Goal: Use online tool/utility: Utilize a website feature to perform a specific function

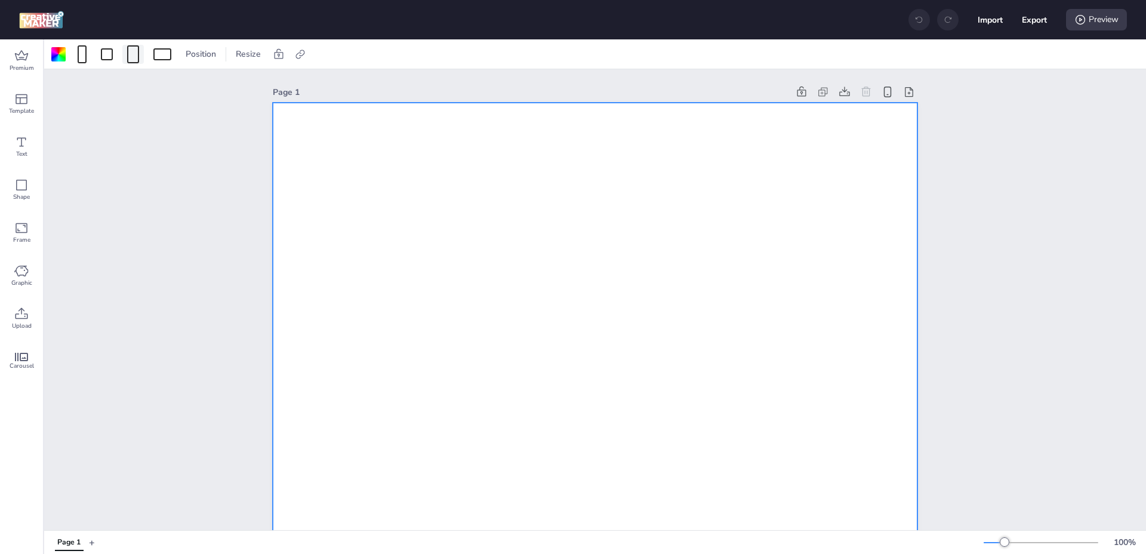
click at [129, 60] on div at bounding box center [133, 54] width 12 height 18
click at [141, 122] on button "320 x 480 px" at bounding box center [128, 126] width 60 height 17
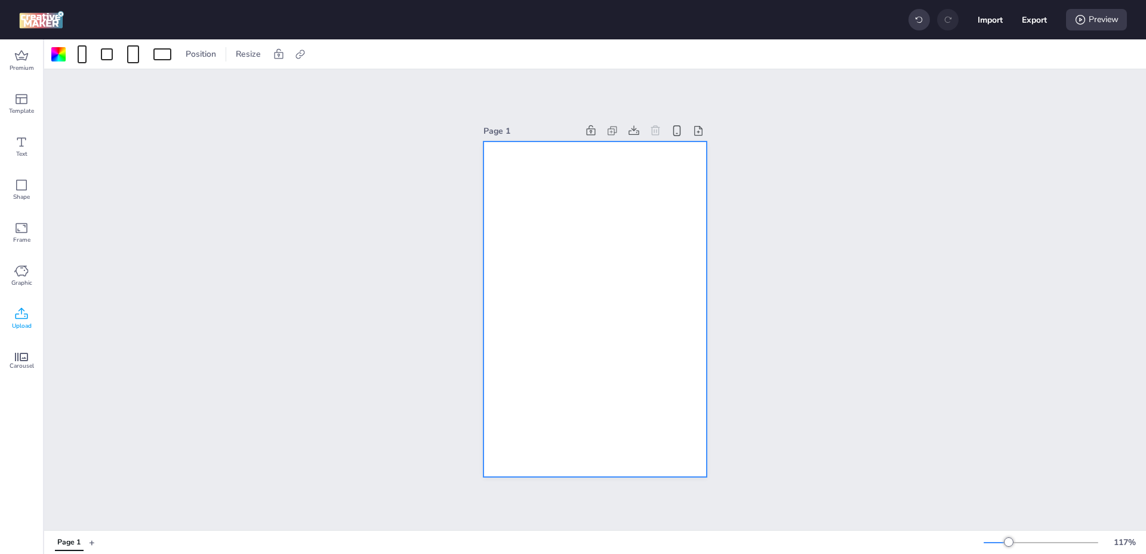
click at [29, 315] on div "Upload" at bounding box center [21, 318] width 43 height 43
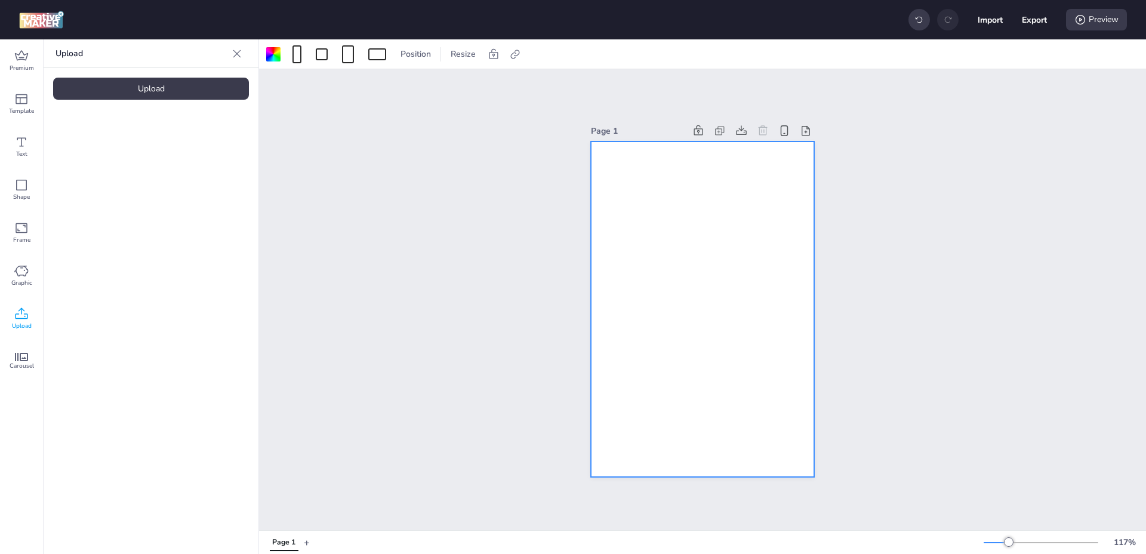
click at [160, 72] on div "Upload Upload" at bounding box center [151, 296] width 215 height 514
click at [160, 82] on div "Upload" at bounding box center [151, 89] width 196 height 22
click at [105, 170] on img at bounding box center [100, 166] width 73 height 13
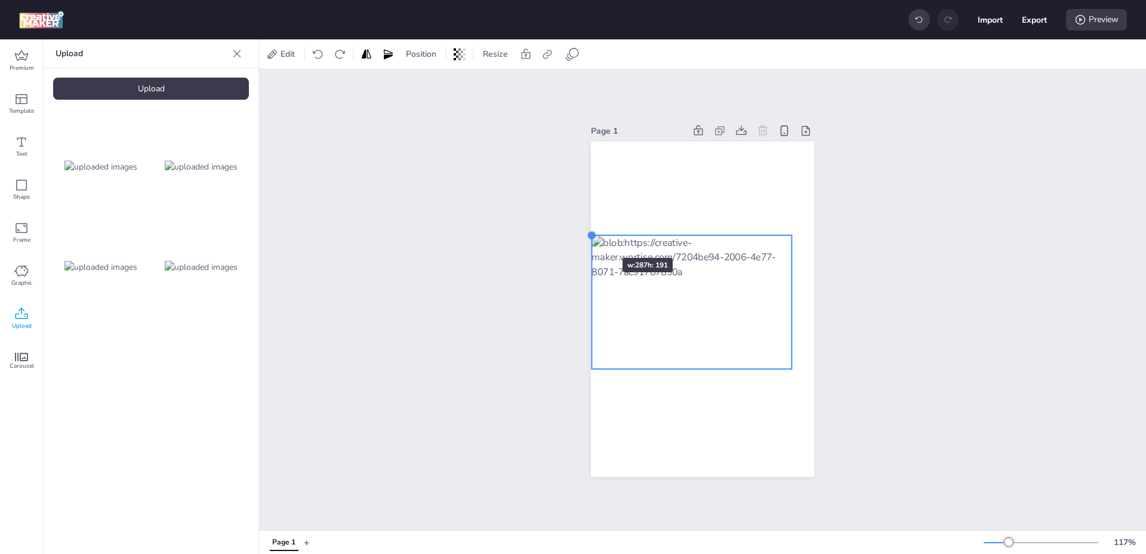
drag, startPoint x: 608, startPoint y: 247, endPoint x: 586, endPoint y: 236, distance: 24.0
click at [591, 236] on div at bounding box center [702, 308] width 223 height 335
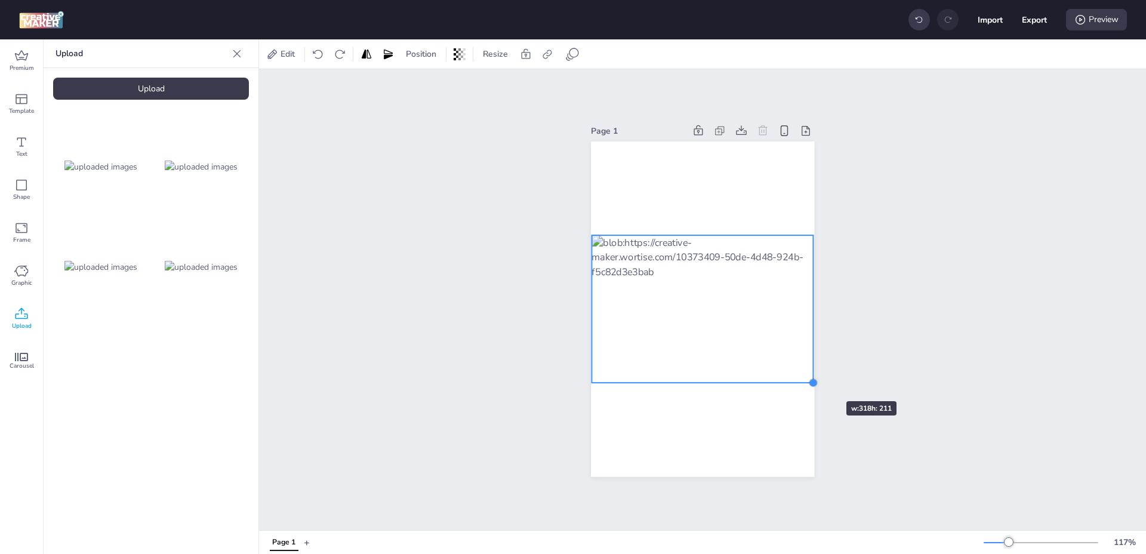
drag, startPoint x: 789, startPoint y: 367, endPoint x: 810, endPoint y: 379, distance: 24.9
click at [810, 379] on div at bounding box center [813, 383] width 10 height 10
click at [808, 378] on div at bounding box center [813, 383] width 10 height 10
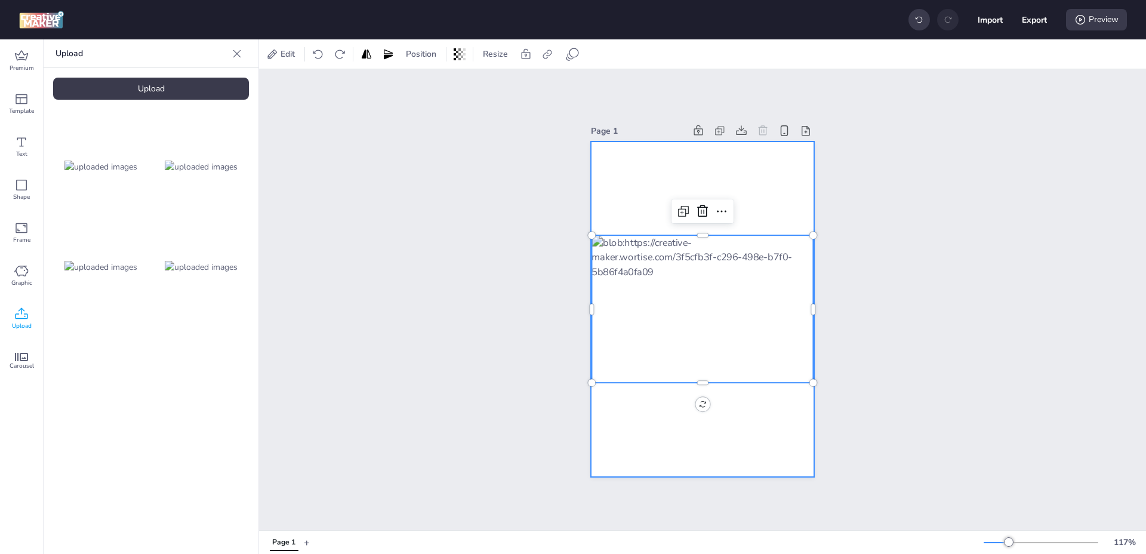
click at [681, 415] on div at bounding box center [702, 308] width 223 height 335
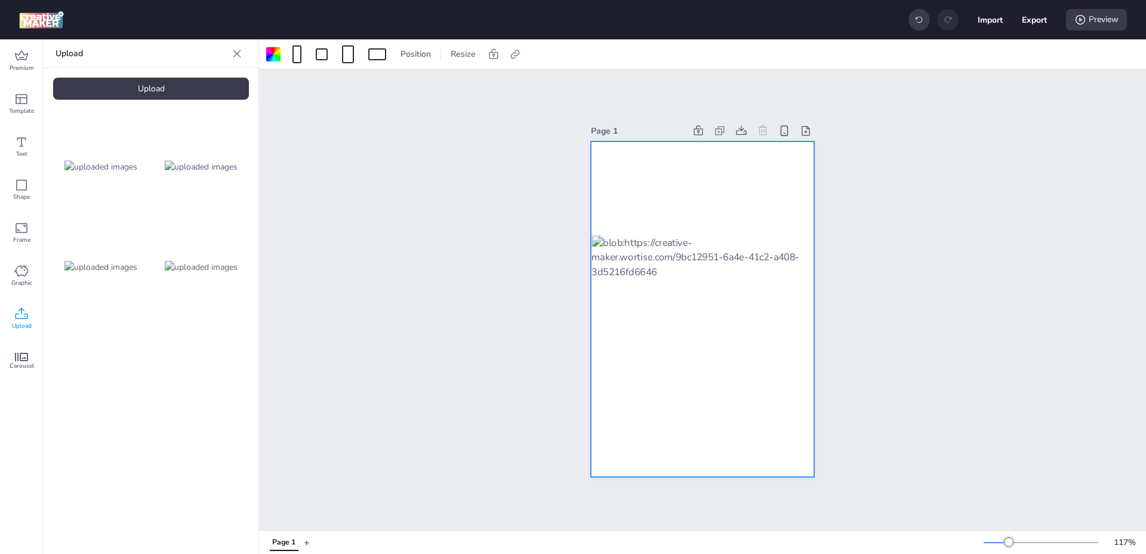
click at [638, 193] on div at bounding box center [702, 308] width 223 height 335
click at [270, 63] on div at bounding box center [273, 54] width 19 height 19
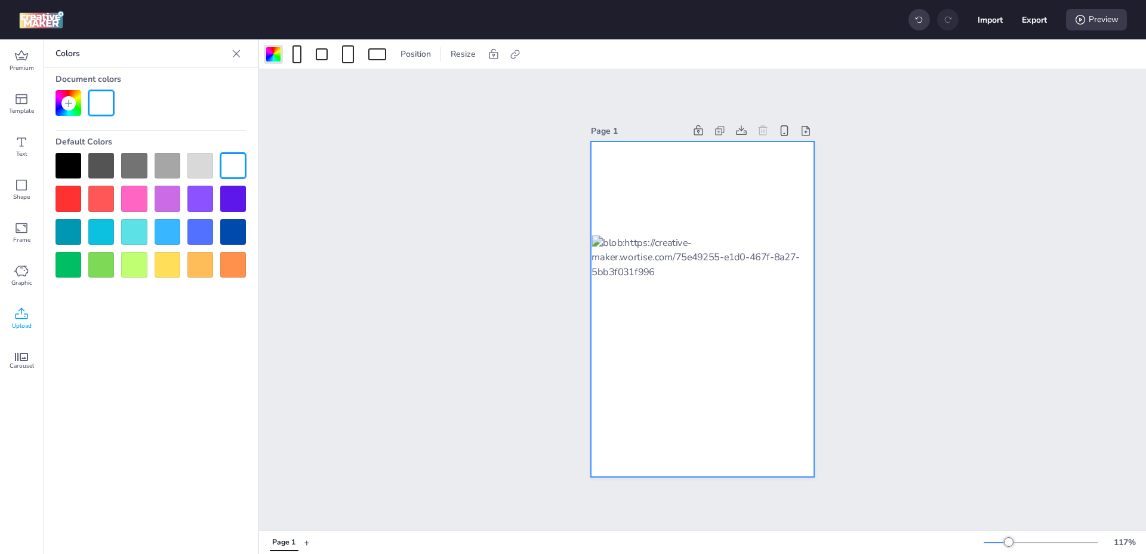
click at [69, 163] on div at bounding box center [68, 166] width 26 height 26
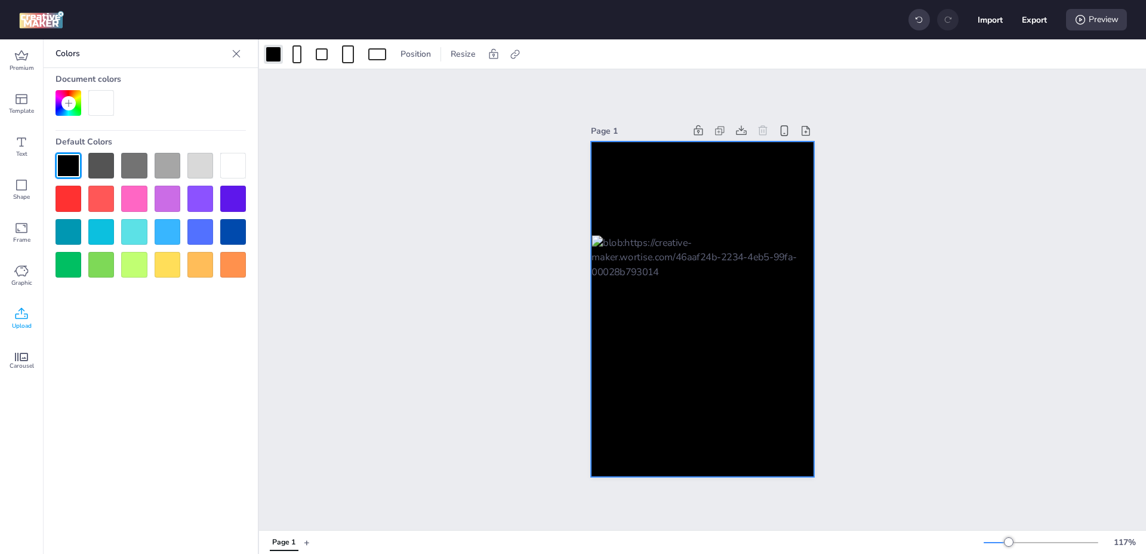
click at [237, 52] on icon at bounding box center [236, 54] width 12 height 12
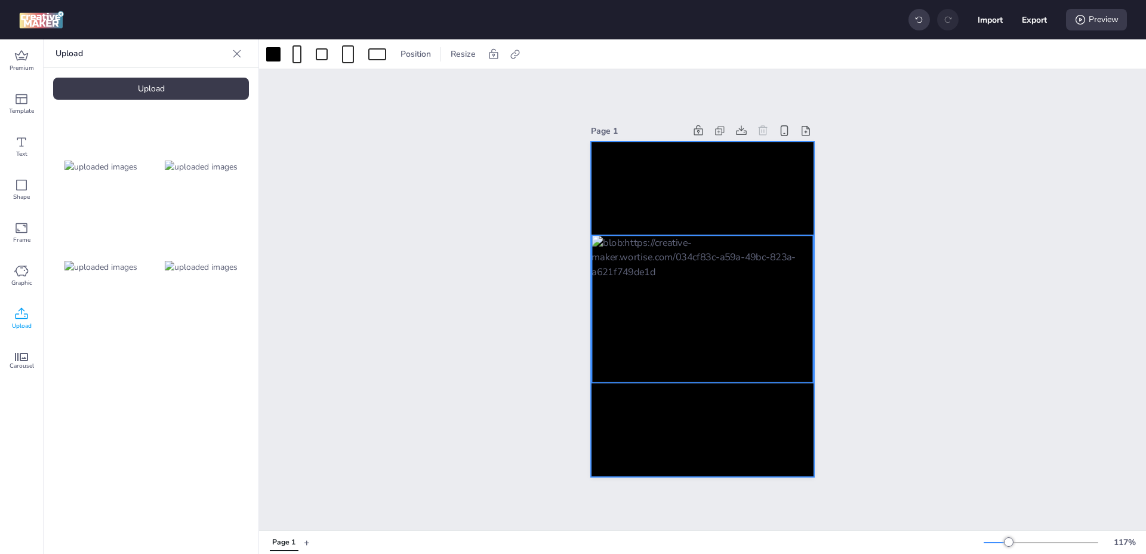
click at [712, 272] on div at bounding box center [702, 308] width 222 height 147
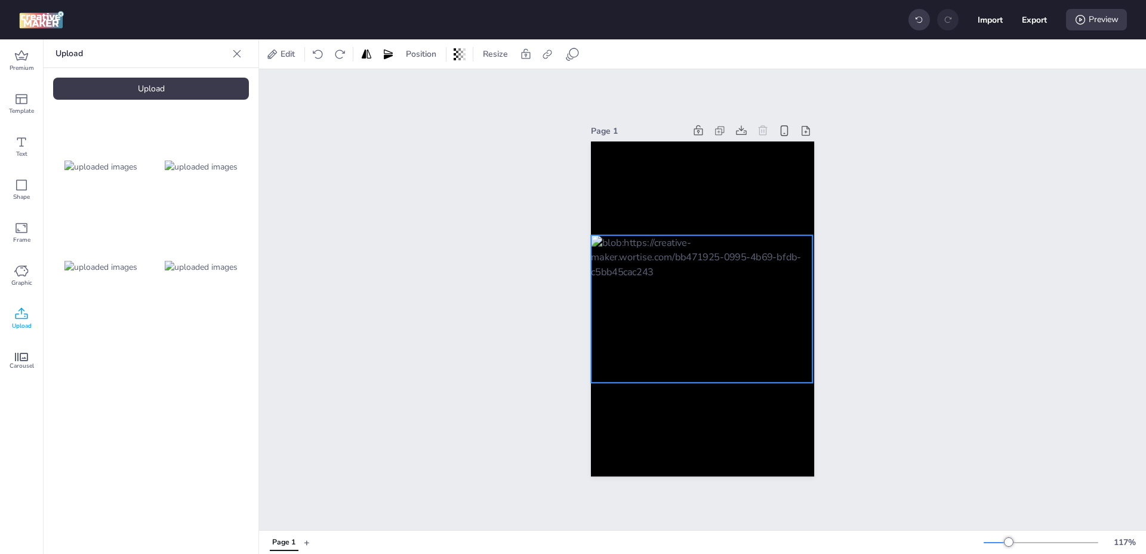
click at [871, 320] on div "Page 1" at bounding box center [702, 299] width 887 height 461
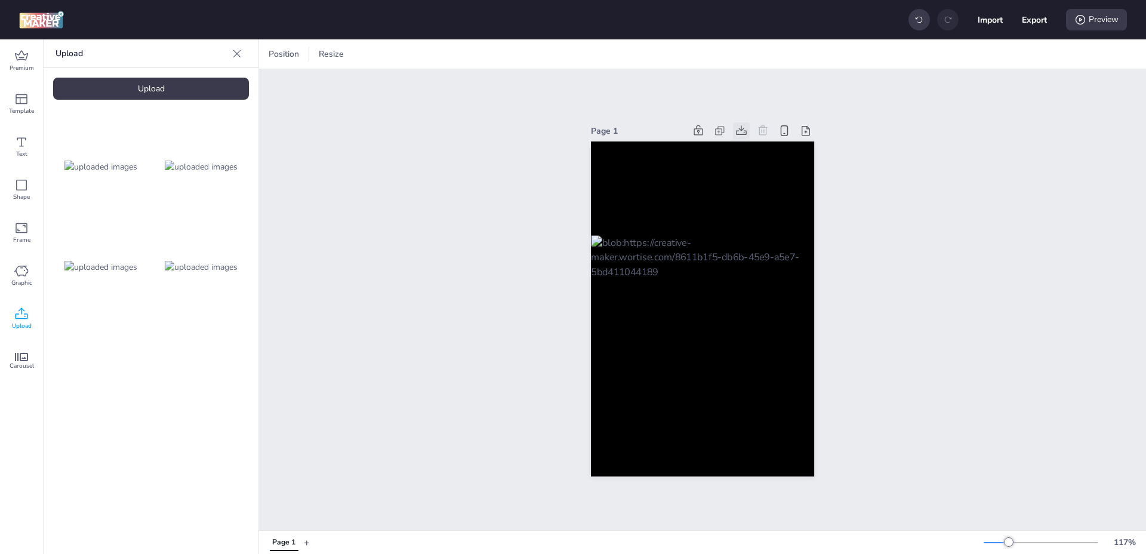
click at [735, 129] on icon at bounding box center [741, 131] width 12 height 12
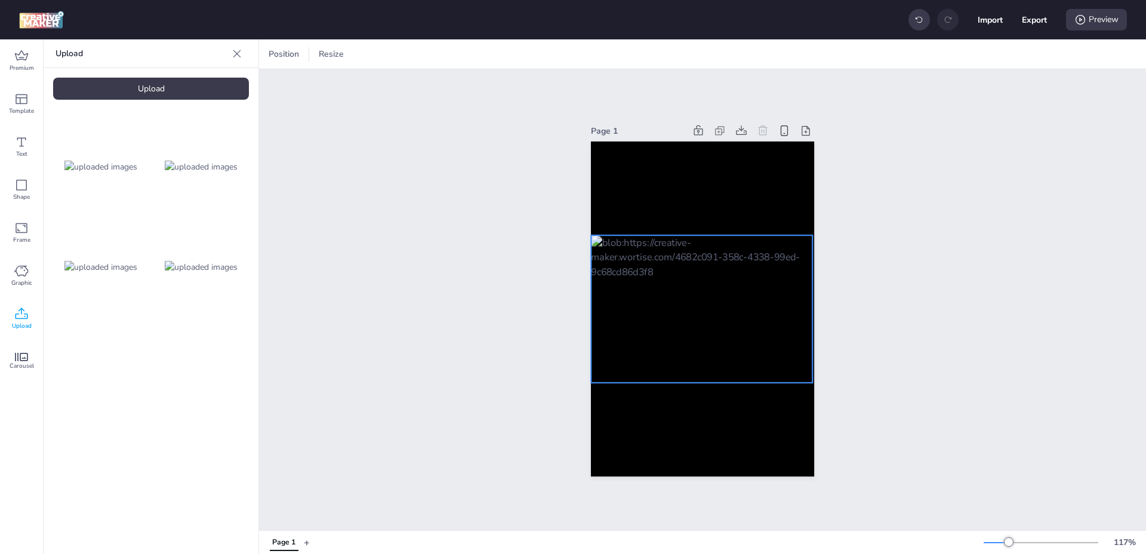
click at [731, 292] on div at bounding box center [702, 308] width 222 height 147
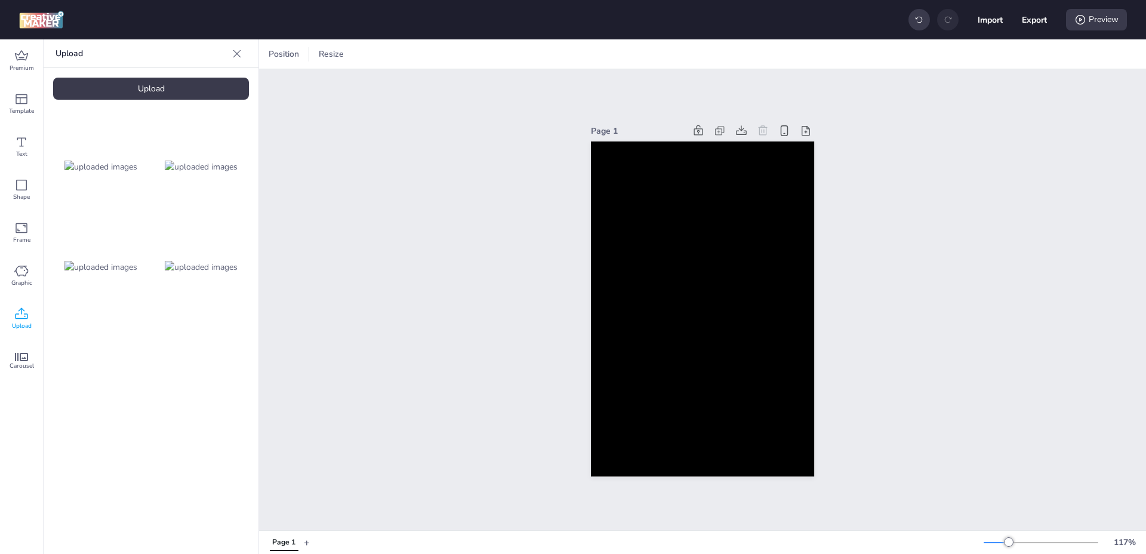
click at [193, 173] on img at bounding box center [201, 166] width 73 height 13
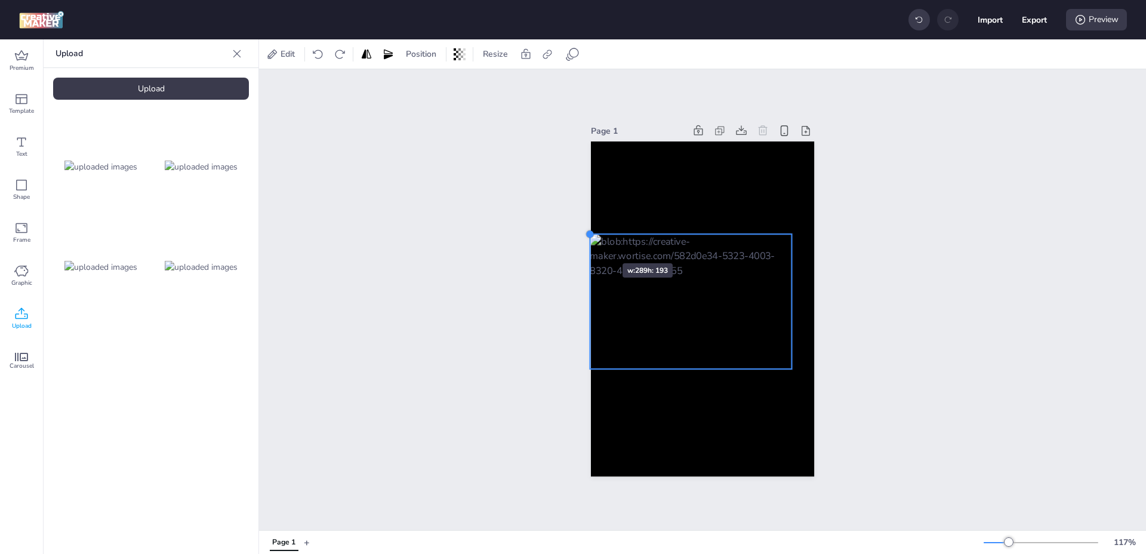
drag, startPoint x: 610, startPoint y: 247, endPoint x: 586, endPoint y: 242, distance: 23.9
click at [591, 242] on div at bounding box center [702, 308] width 223 height 335
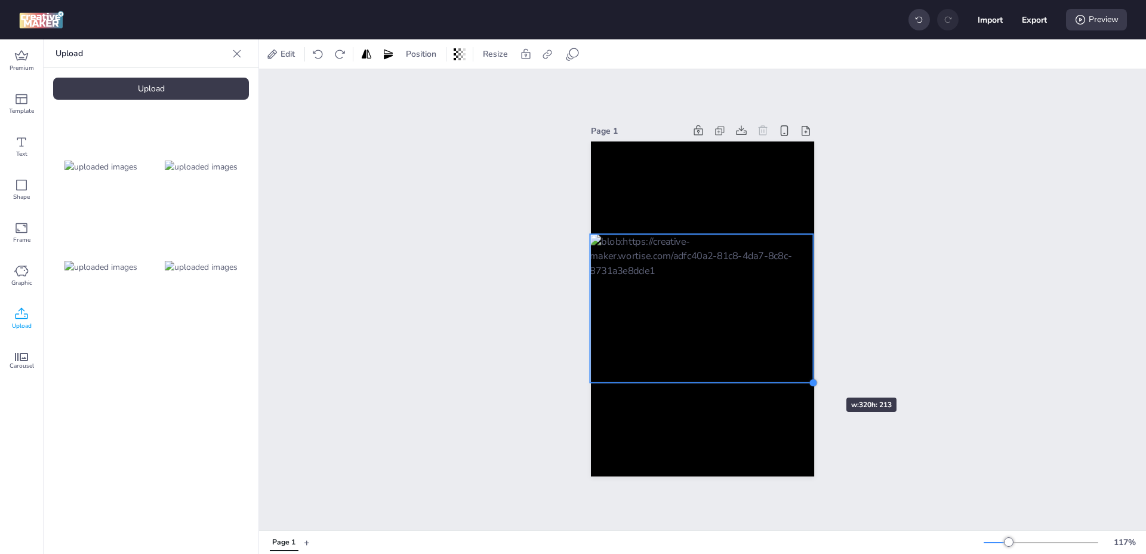
drag, startPoint x: 789, startPoint y: 365, endPoint x: 810, endPoint y: 376, distance: 24.0
click at [810, 378] on div at bounding box center [813, 383] width 10 height 10
click at [735, 125] on icon at bounding box center [741, 131] width 12 height 12
click at [101, 263] on img at bounding box center [100, 267] width 73 height 13
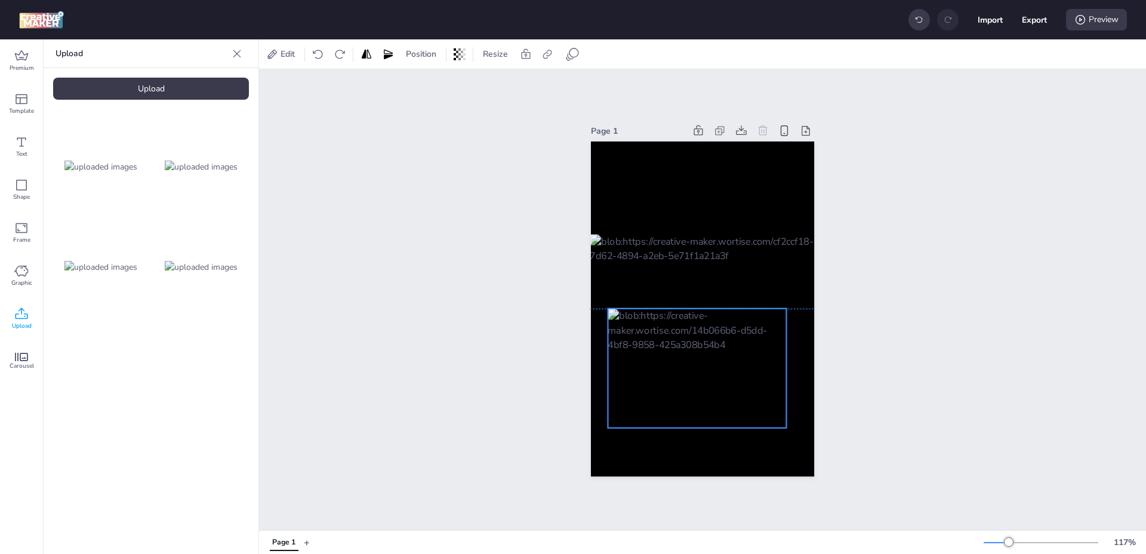
drag, startPoint x: 726, startPoint y: 351, endPoint x: 721, endPoint y: 415, distance: 64.7
click at [721, 415] on div at bounding box center [696, 367] width 179 height 119
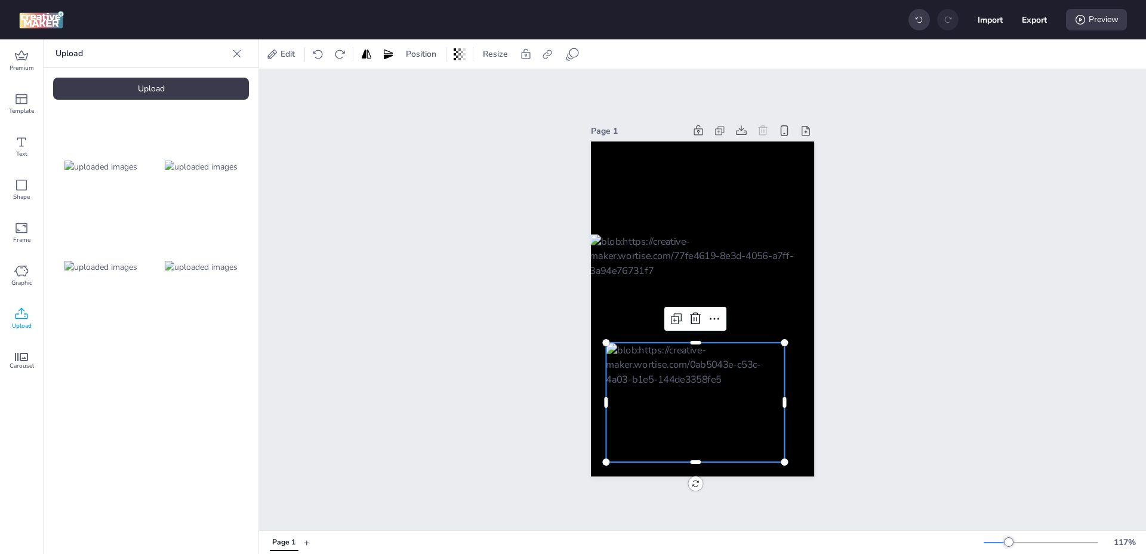
click at [708, 279] on div at bounding box center [701, 308] width 224 height 149
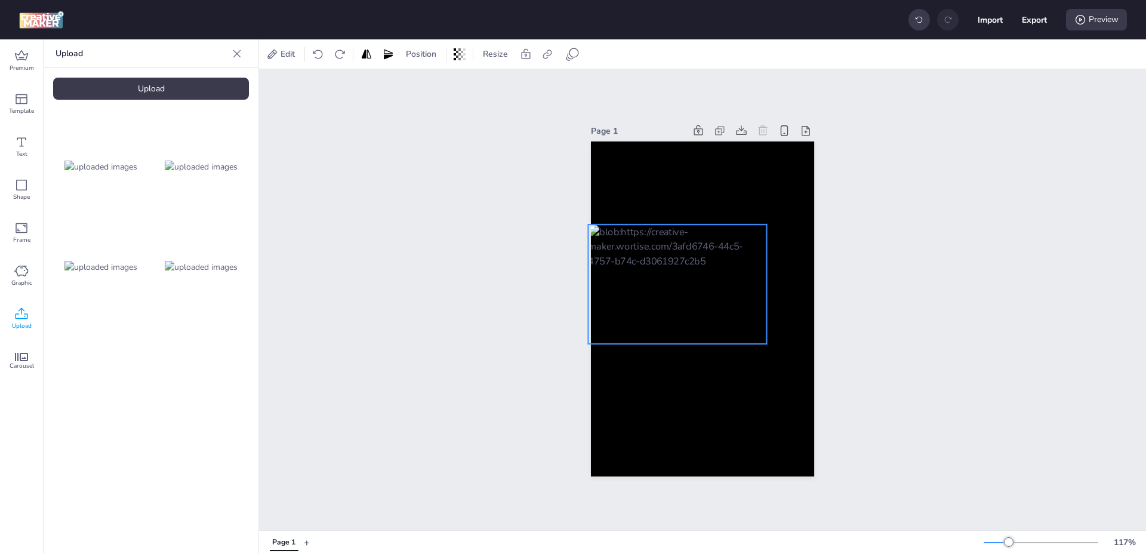
drag, startPoint x: 719, startPoint y: 385, endPoint x: 705, endPoint y: 274, distance: 111.9
click at [705, 274] on div at bounding box center [677, 283] width 179 height 119
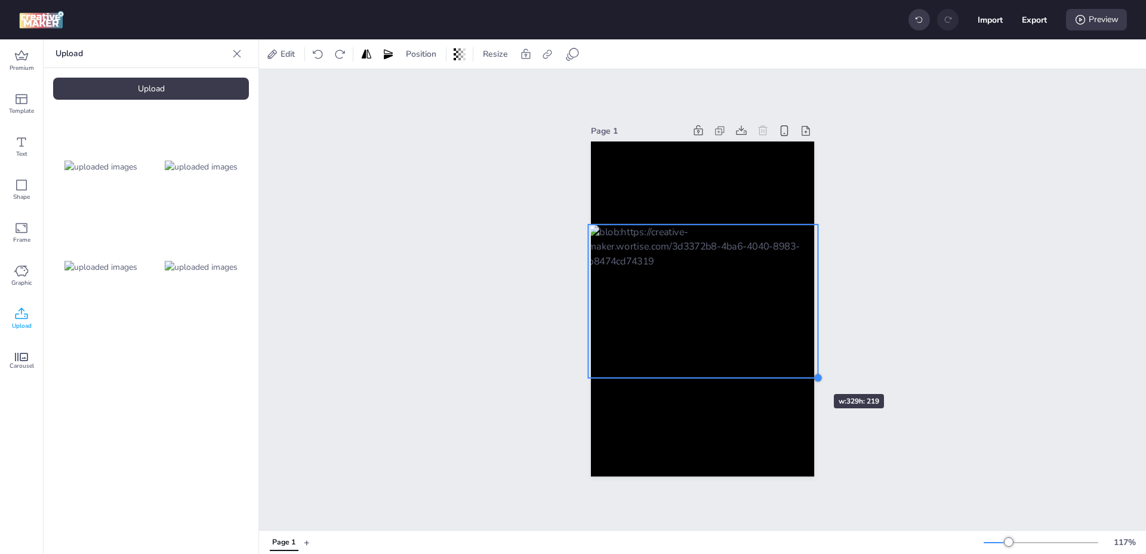
drag, startPoint x: 765, startPoint y: 338, endPoint x: 798, endPoint y: 372, distance: 46.8
click at [798, 372] on div at bounding box center [702, 308] width 223 height 335
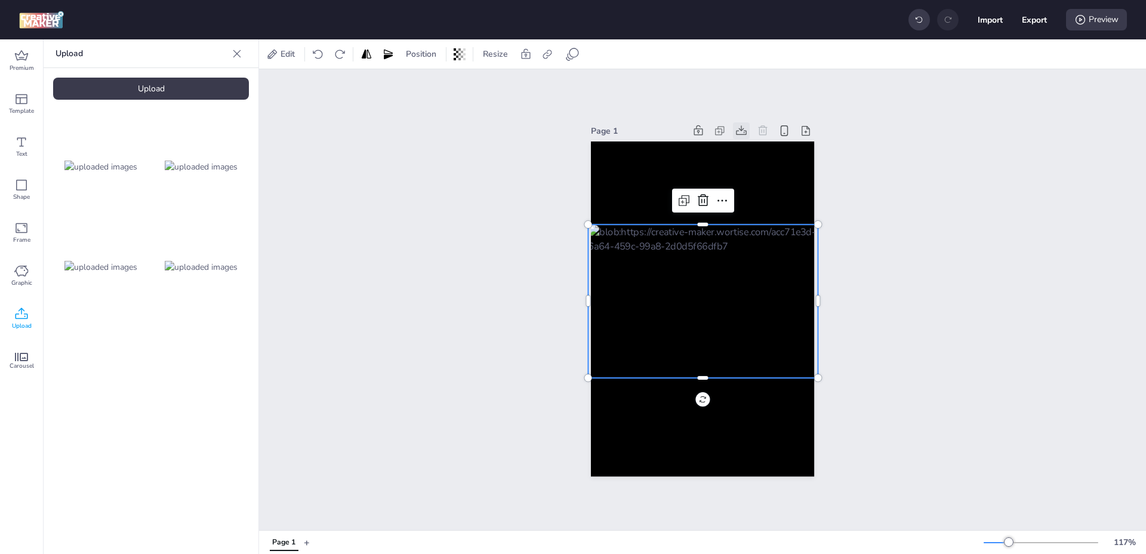
click at [739, 129] on icon at bounding box center [741, 131] width 12 height 12
click at [696, 267] on div at bounding box center [703, 300] width 230 height 153
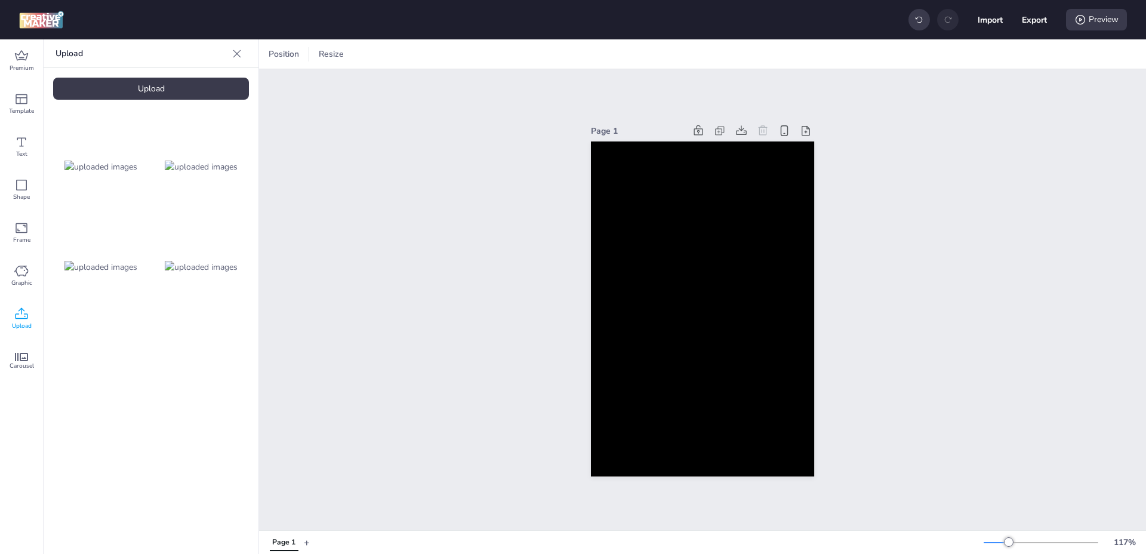
click at [221, 261] on img at bounding box center [201, 267] width 73 height 13
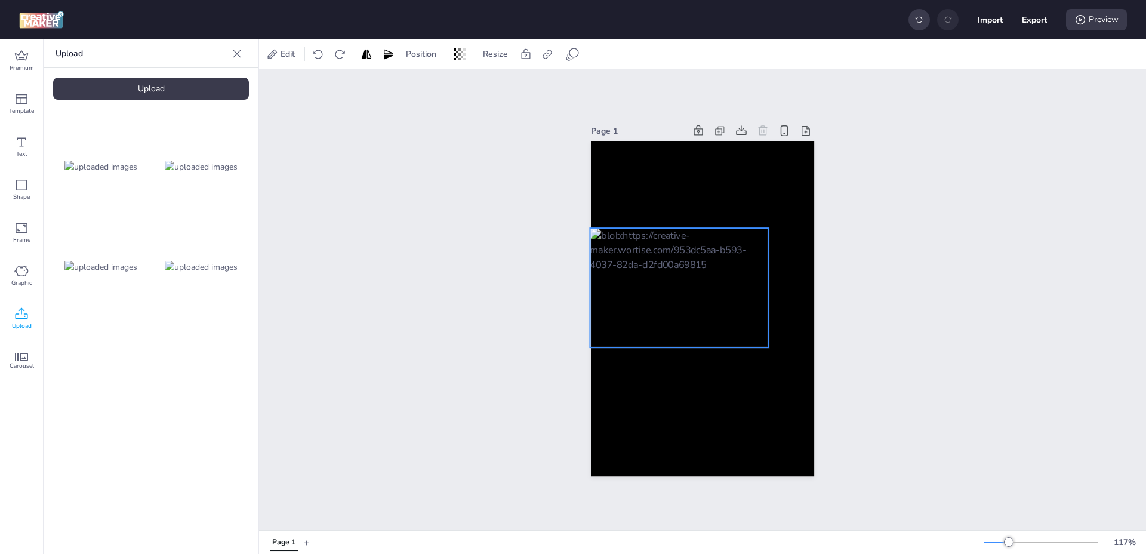
drag, startPoint x: 669, startPoint y: 295, endPoint x: 646, endPoint y: 274, distance: 31.7
click at [646, 274] on div at bounding box center [678, 287] width 179 height 119
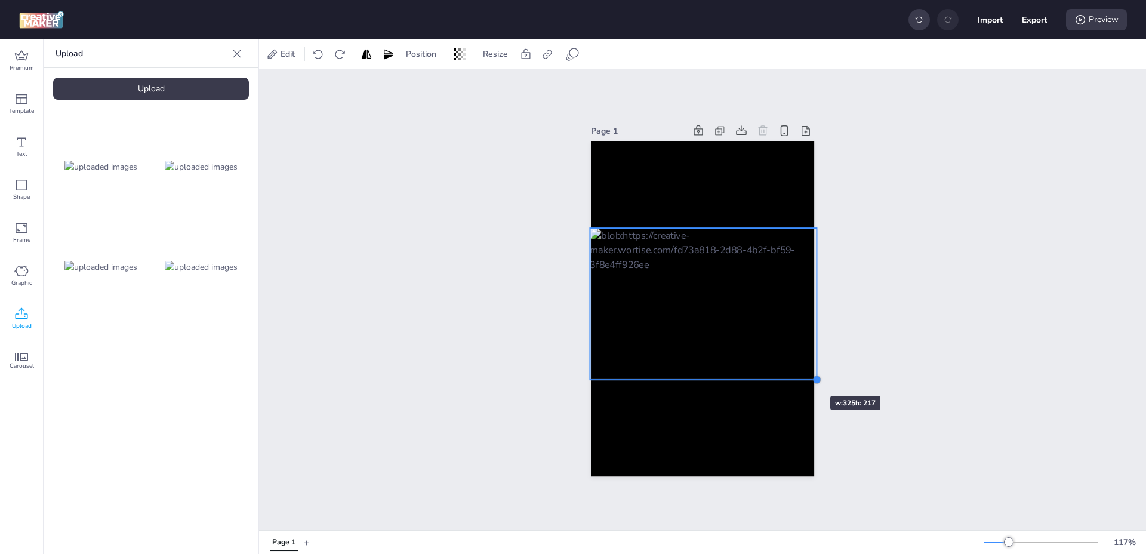
drag, startPoint x: 765, startPoint y: 342, endPoint x: 794, endPoint y: 374, distance: 43.1
click at [794, 374] on div at bounding box center [702, 308] width 223 height 335
click at [739, 125] on icon at bounding box center [741, 130] width 11 height 10
click at [934, 319] on div "Page 1" at bounding box center [702, 299] width 887 height 461
